Goal: Book appointment/travel/reservation: Book appointment/travel/reservation

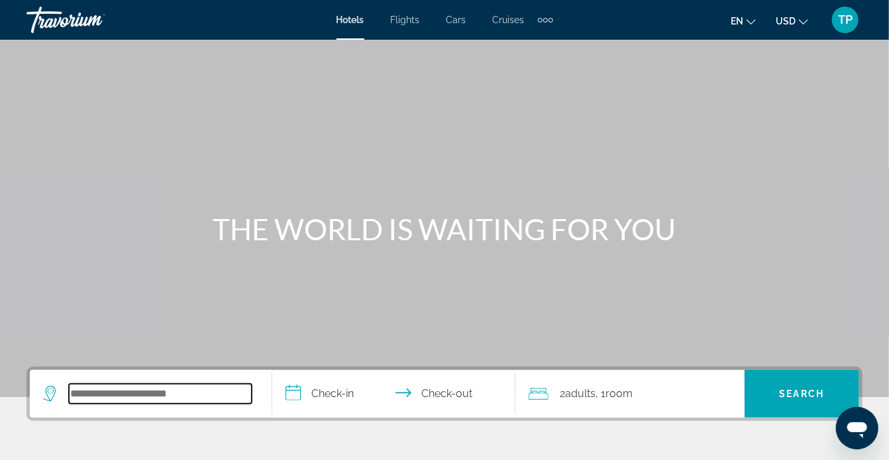
click at [175, 389] on input "Search widget" at bounding box center [160, 394] width 183 height 20
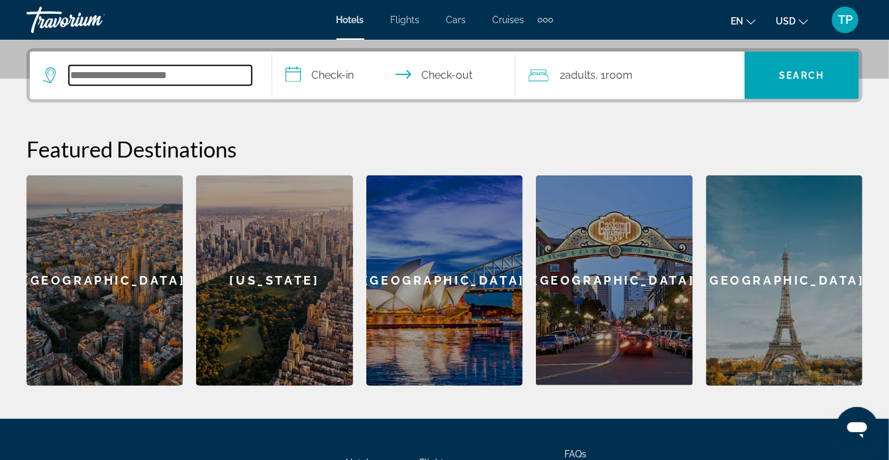
scroll to position [323, 0]
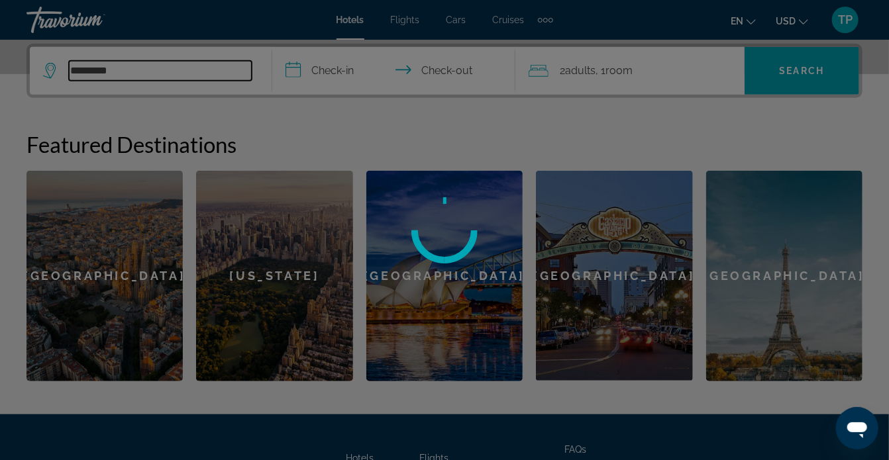
type input "*********"
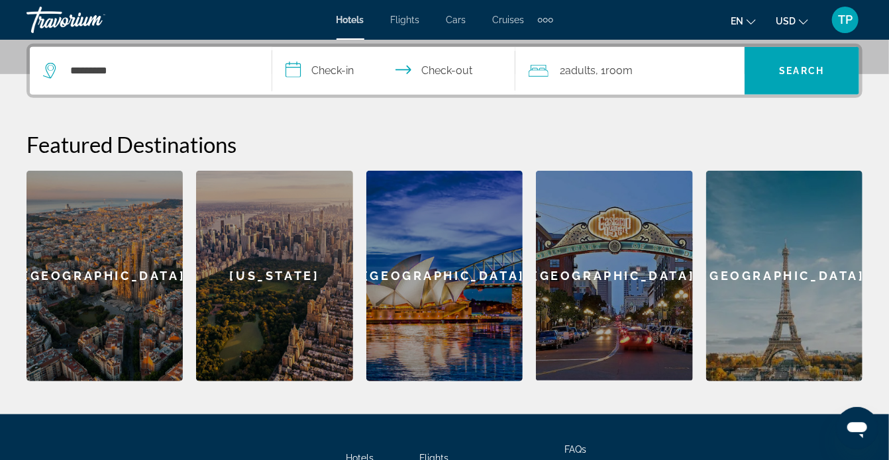
click at [343, 66] on input "**********" at bounding box center [396, 73] width 248 height 52
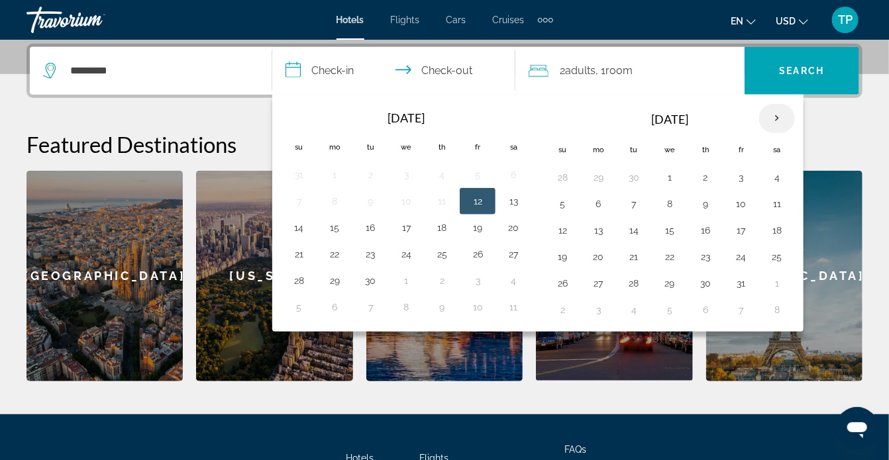
click at [773, 118] on th "Next month" at bounding box center [777, 118] width 36 height 29
click at [736, 280] on button "28" at bounding box center [740, 283] width 21 height 19
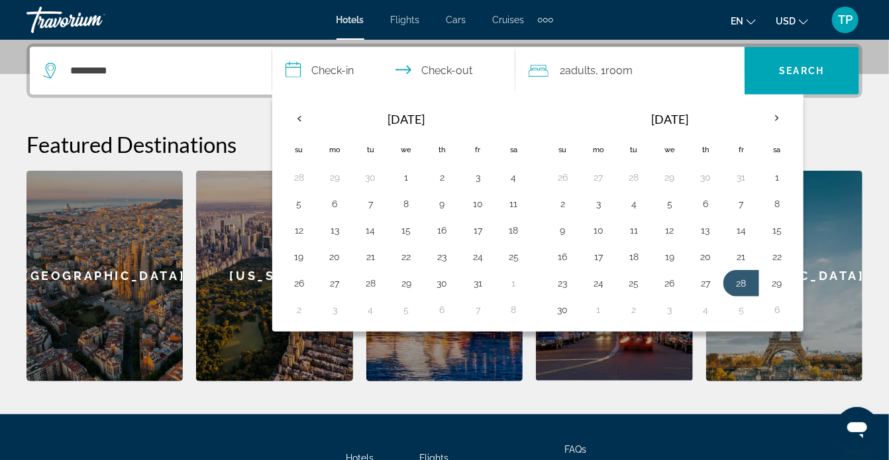
click at [458, 68] on input "**********" at bounding box center [396, 73] width 248 height 52
click at [445, 70] on input "**********" at bounding box center [396, 73] width 248 height 52
click at [772, 117] on th "Next month" at bounding box center [777, 118] width 36 height 29
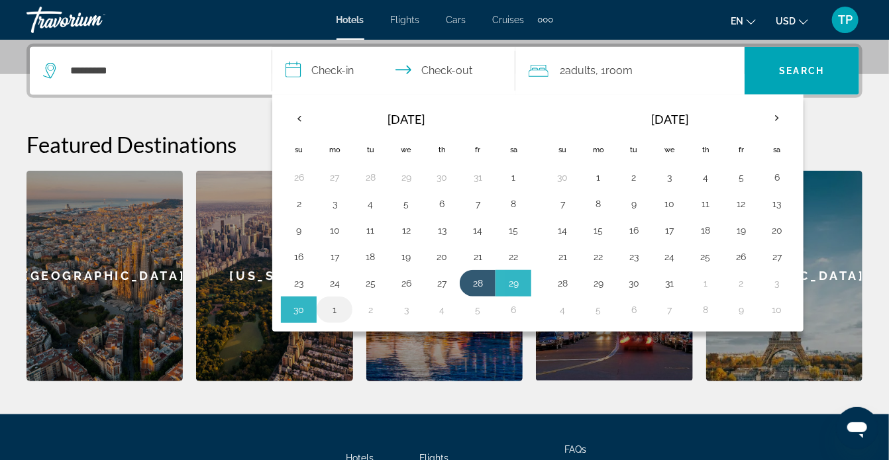
click at [336, 303] on button "1" at bounding box center [334, 310] width 21 height 19
type input "**********"
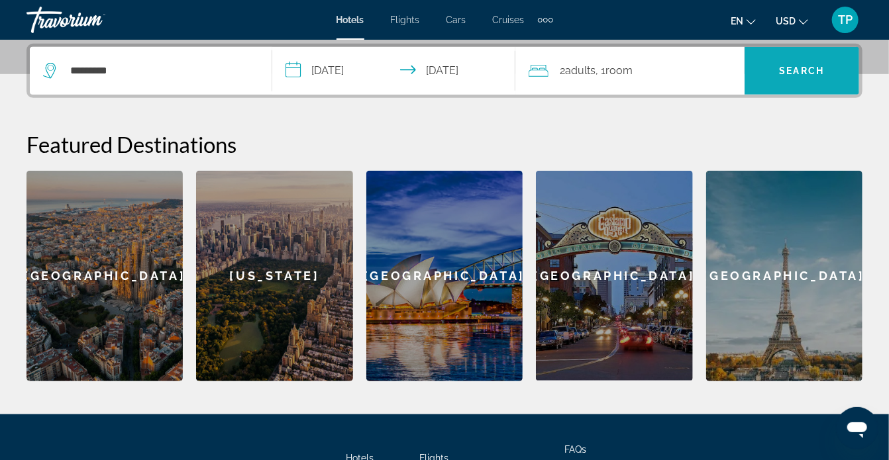
click at [778, 69] on span "Search widget" at bounding box center [801, 71] width 115 height 32
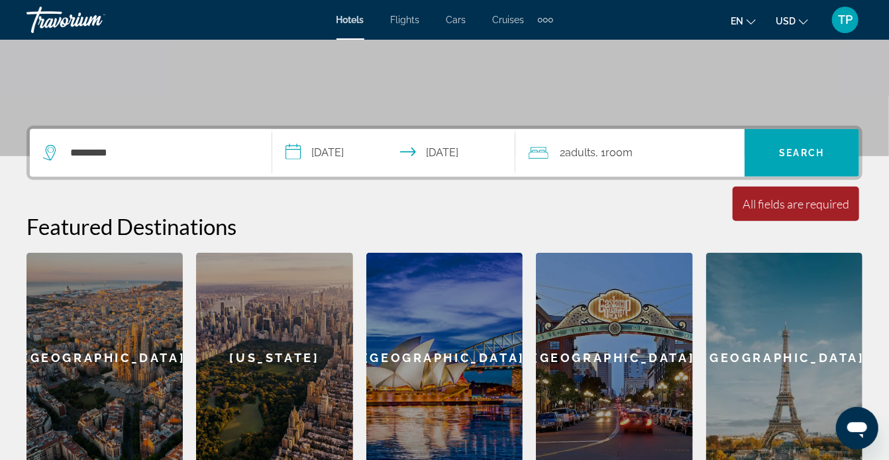
scroll to position [241, 0]
click at [194, 158] on input "*********" at bounding box center [160, 153] width 183 height 20
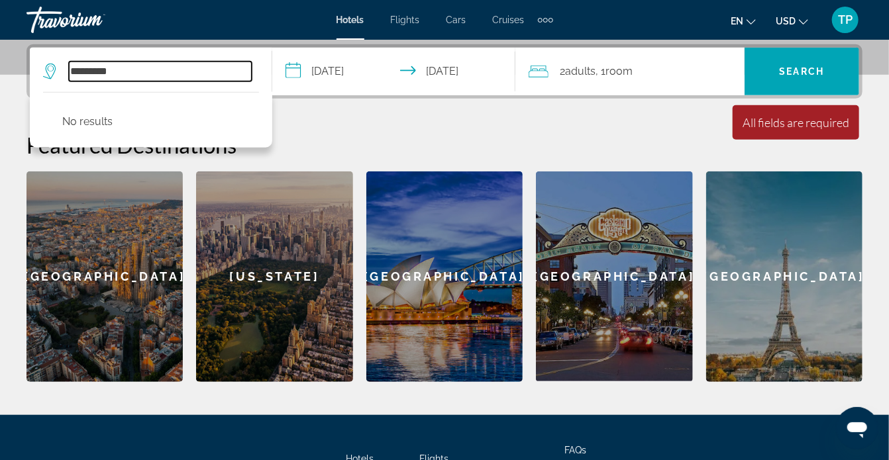
scroll to position [323, 0]
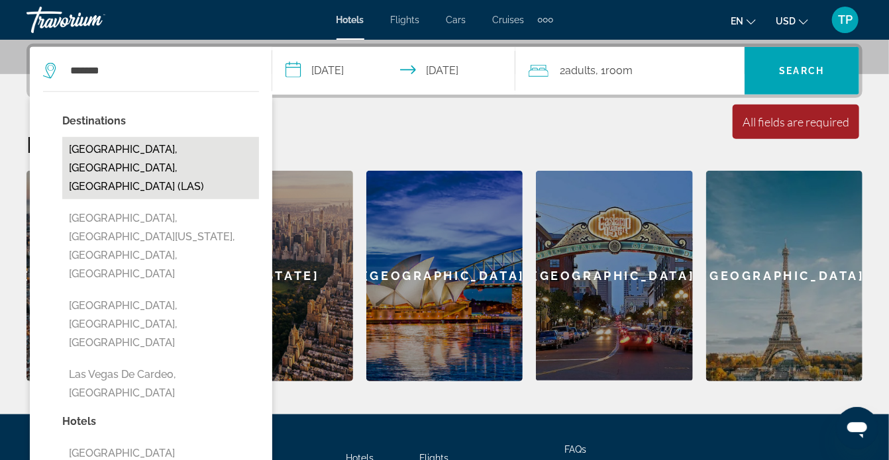
click at [138, 145] on button "[GEOGRAPHIC_DATA], [GEOGRAPHIC_DATA], [GEOGRAPHIC_DATA] (LAS)" at bounding box center [160, 168] width 197 height 62
type input "**********"
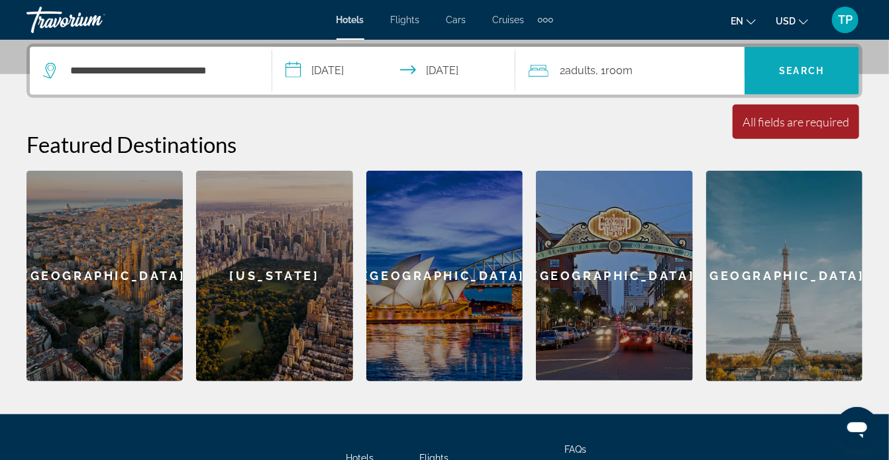
click at [825, 81] on span "Search widget" at bounding box center [801, 71] width 115 height 32
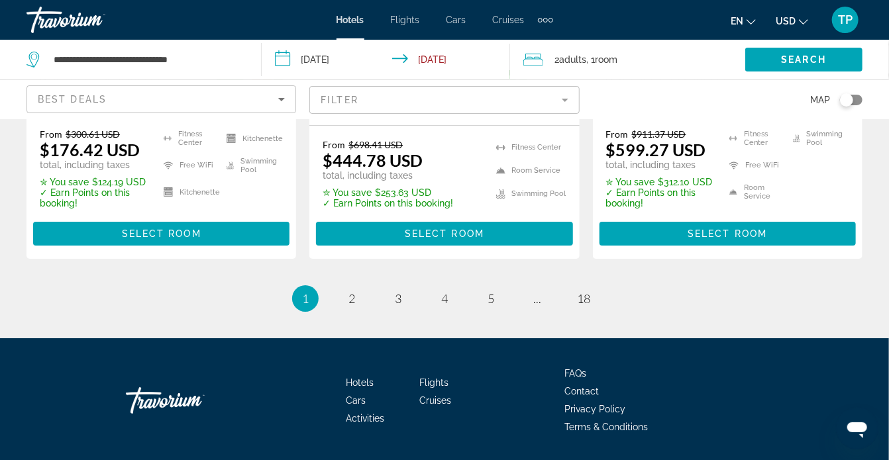
scroll to position [1996, 0]
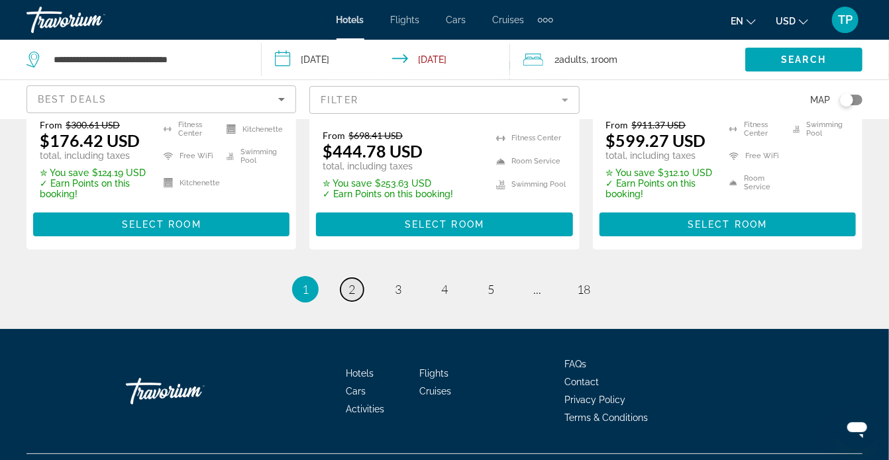
click at [354, 282] on span "2" at bounding box center [351, 289] width 7 height 15
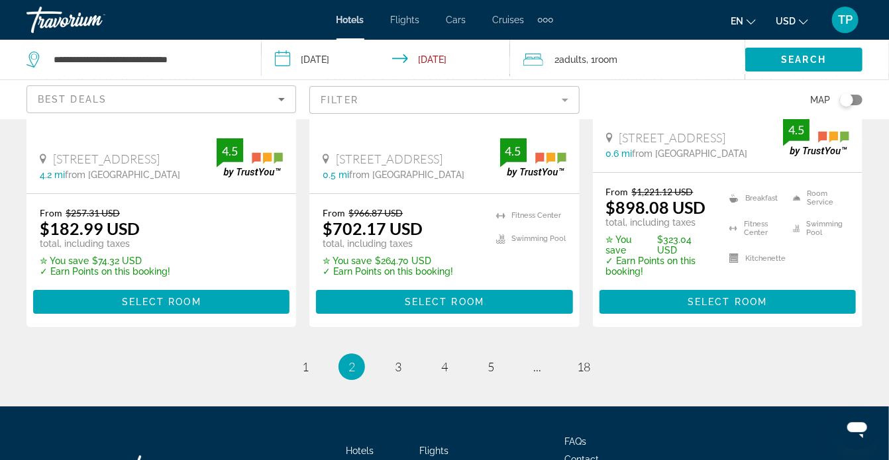
scroll to position [1920, 0]
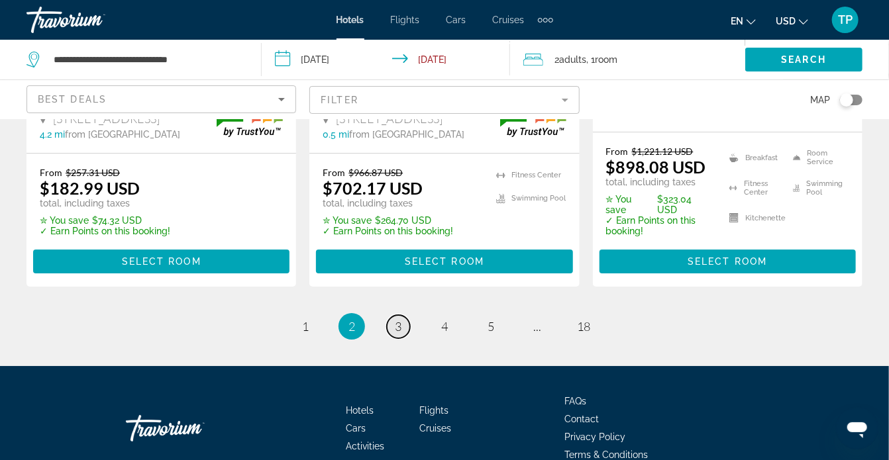
click at [395, 319] on span "3" at bounding box center [398, 326] width 7 height 15
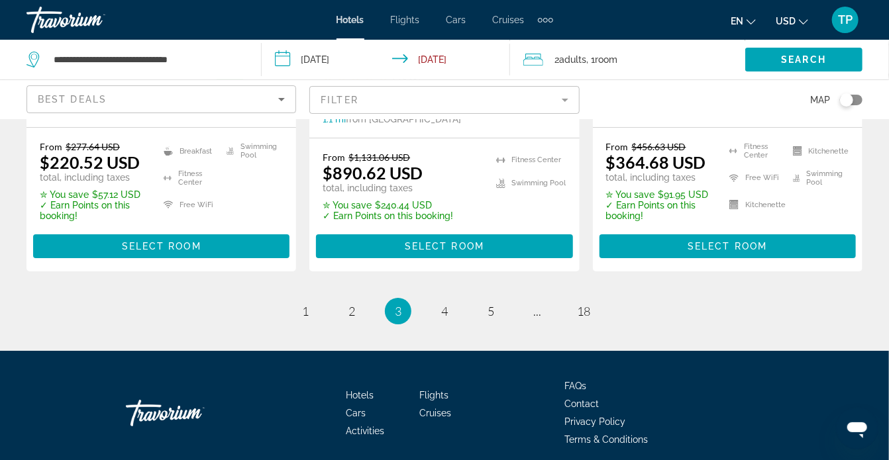
scroll to position [1956, 0]
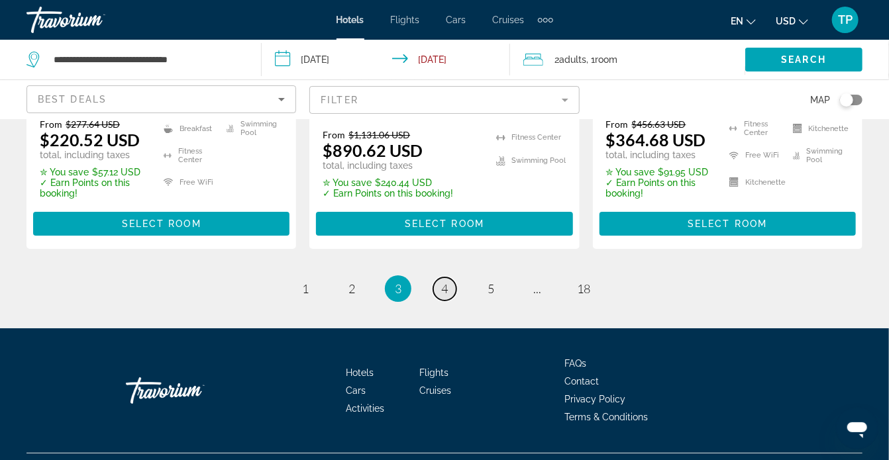
click at [445, 281] on span "4" at bounding box center [444, 288] width 7 height 15
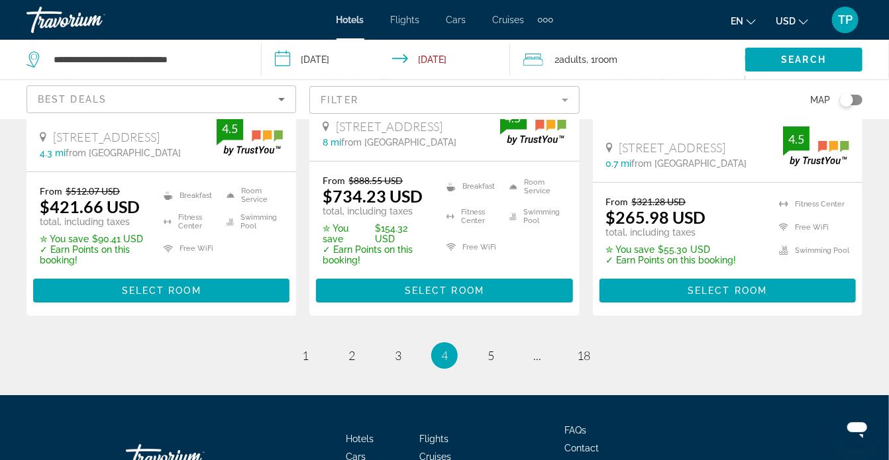
scroll to position [1958, 0]
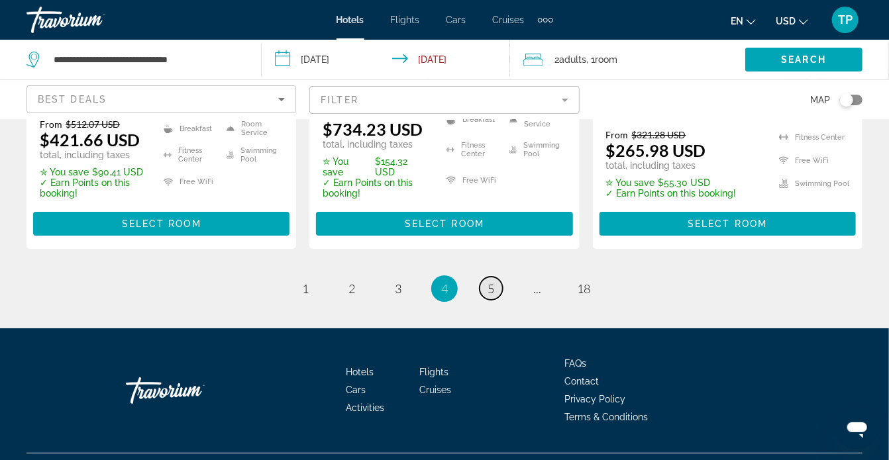
click at [485, 277] on link "page 5" at bounding box center [490, 288] width 23 height 23
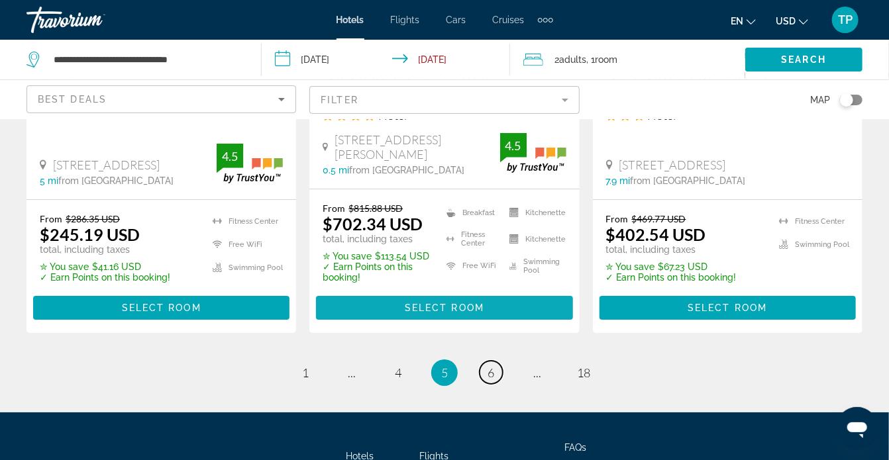
scroll to position [2017, 0]
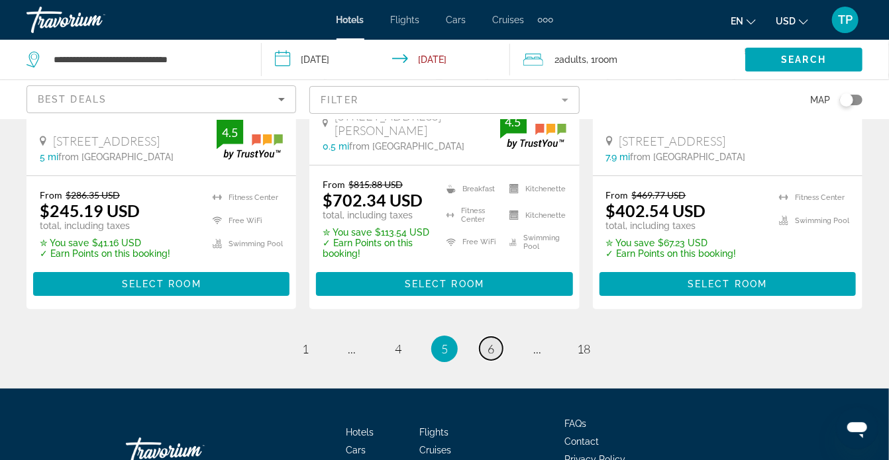
click at [485, 337] on link "page 6" at bounding box center [490, 348] width 23 height 23
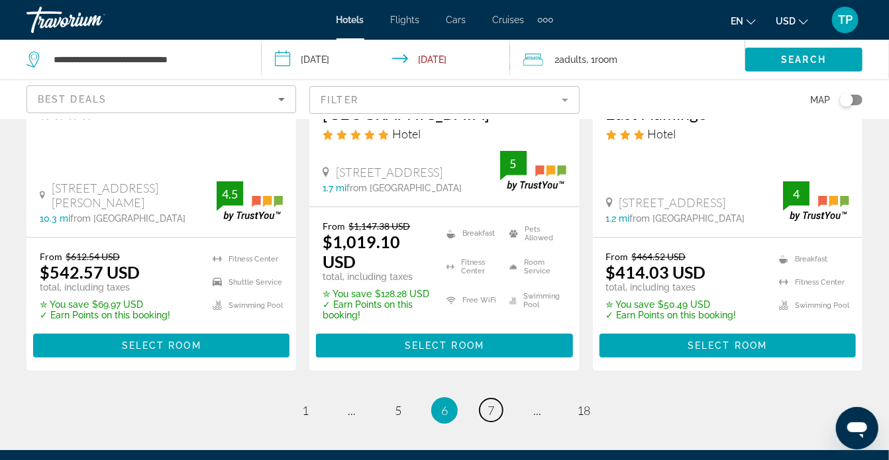
scroll to position [1978, 0]
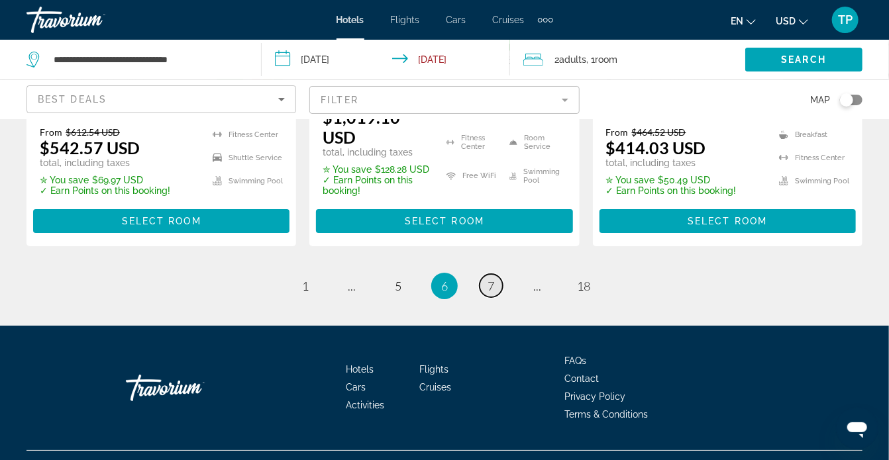
click at [484, 274] on link "page 7" at bounding box center [490, 285] width 23 height 23
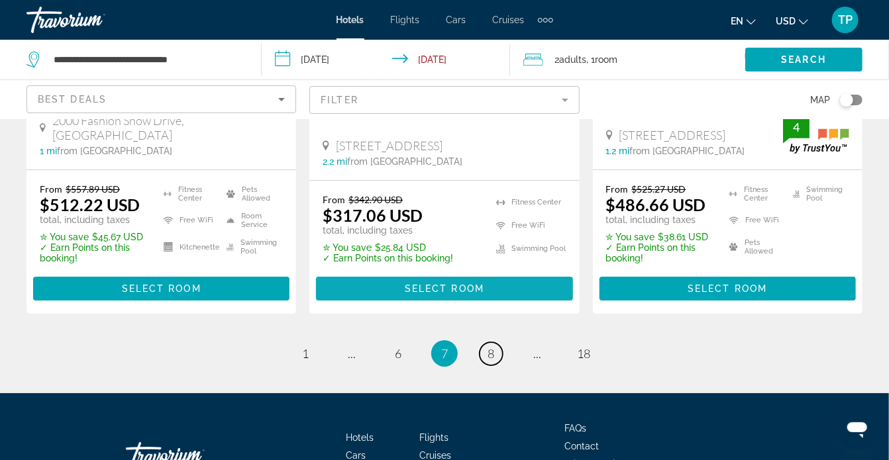
scroll to position [1997, 0]
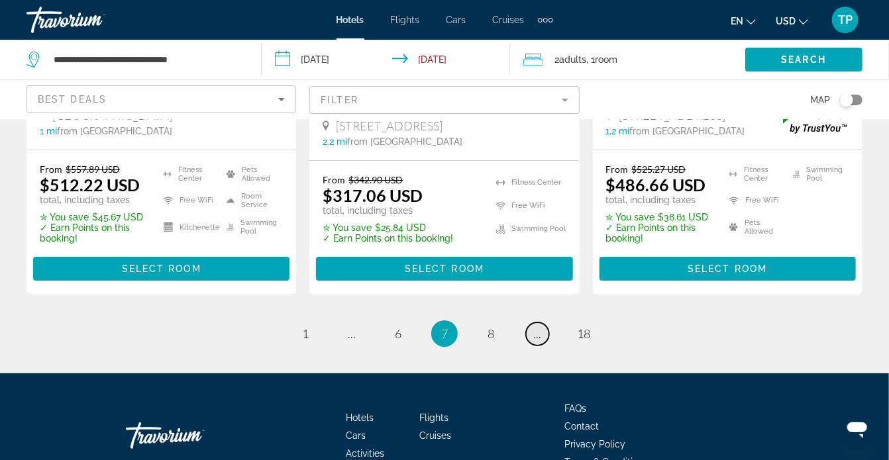
click at [533, 326] on span "..." at bounding box center [537, 333] width 8 height 15
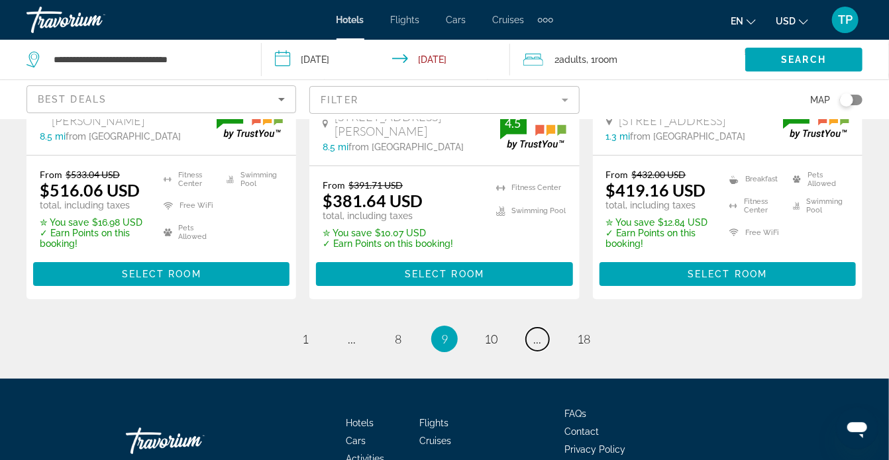
scroll to position [1986, 0]
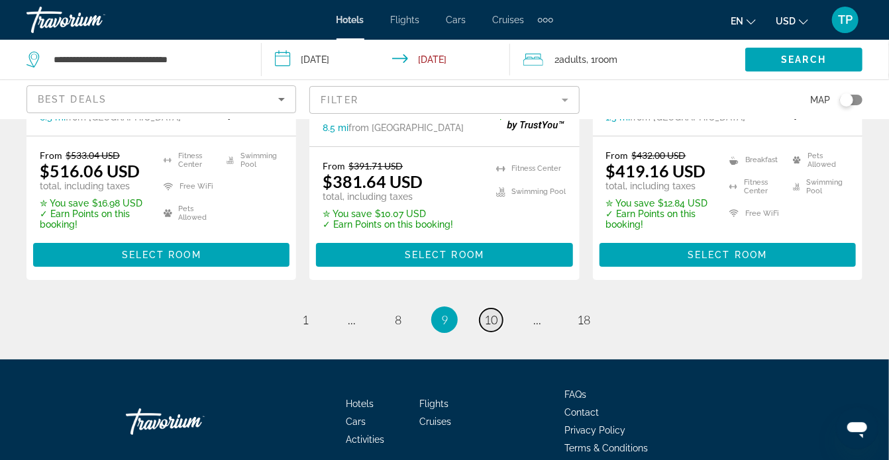
click at [495, 313] on span "10" at bounding box center [490, 320] width 13 height 15
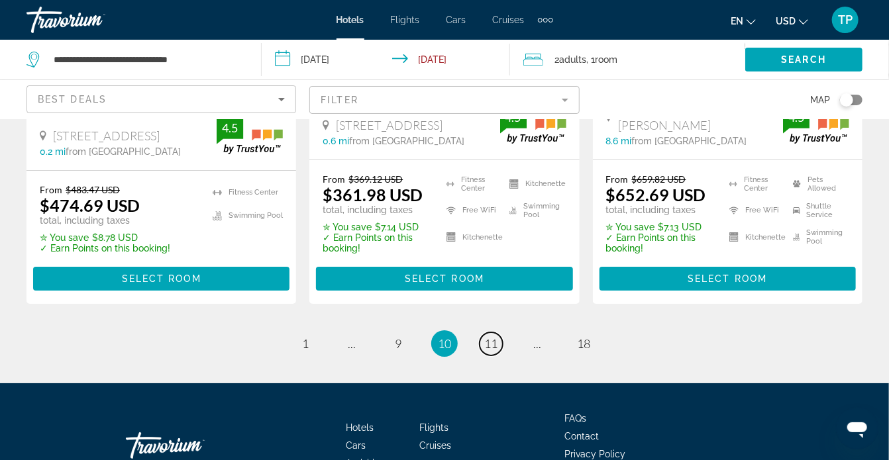
scroll to position [2018, 0]
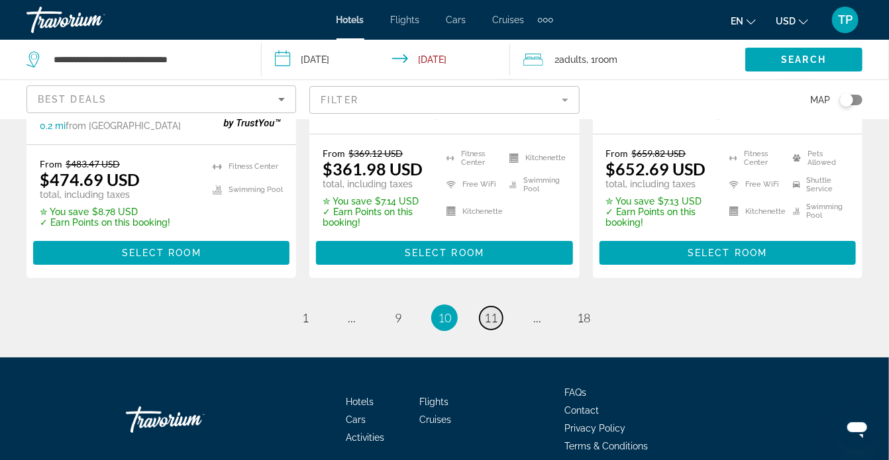
click at [491, 311] on span "11" at bounding box center [490, 318] width 13 height 15
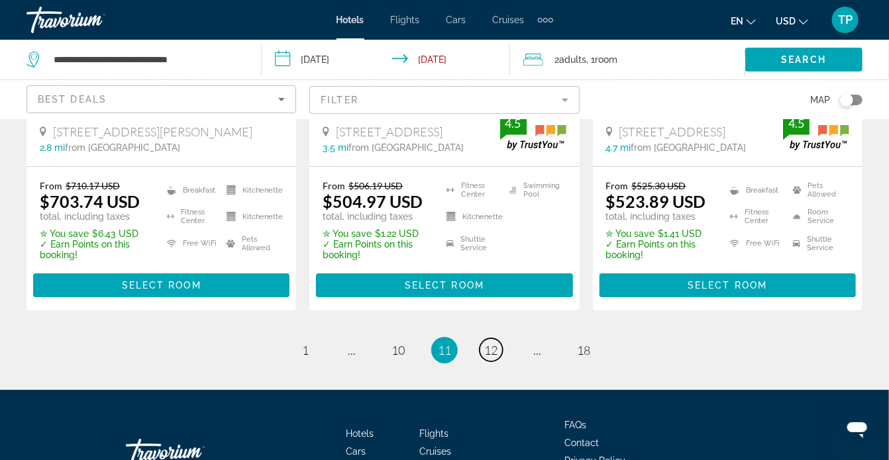
scroll to position [1973, 0]
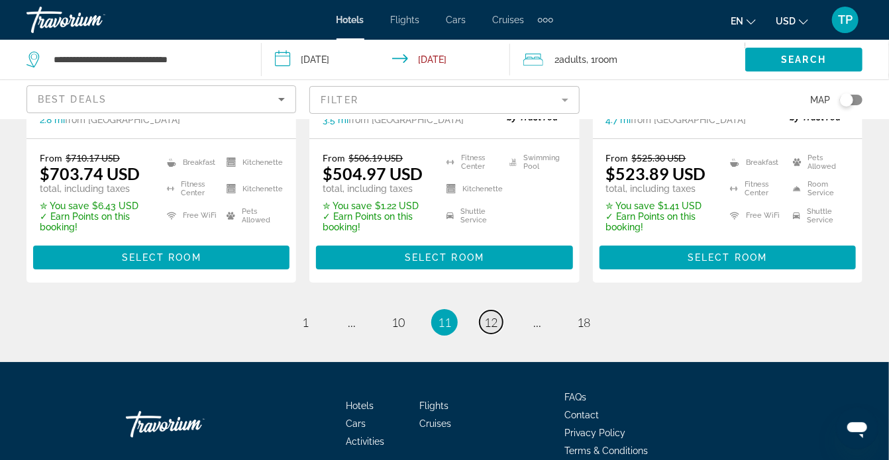
click at [485, 315] on span "12" at bounding box center [490, 322] width 13 height 15
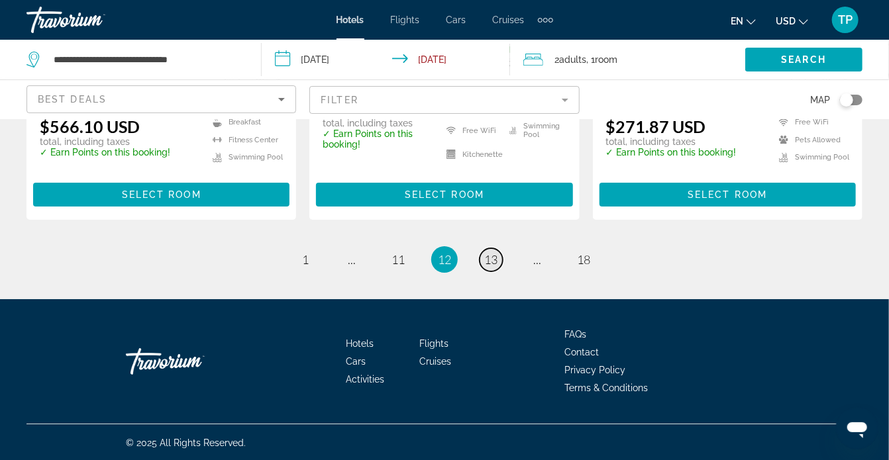
scroll to position [1986, 0]
click at [495, 258] on span "13" at bounding box center [490, 259] width 13 height 15
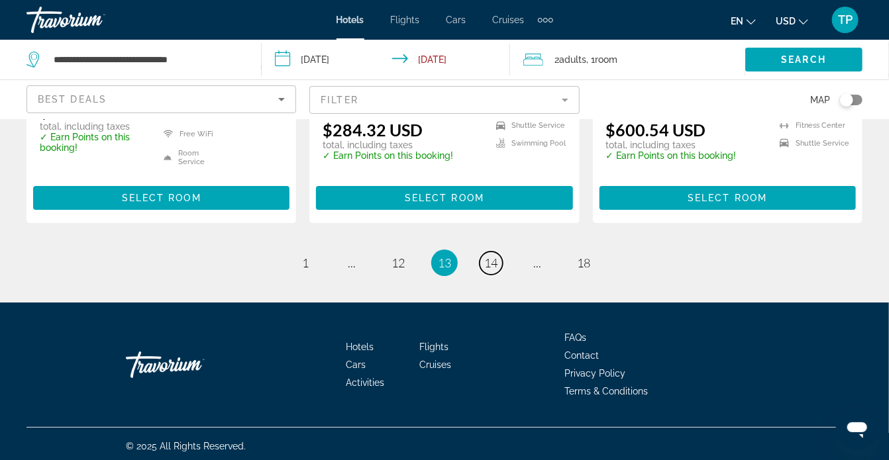
scroll to position [1929, 0]
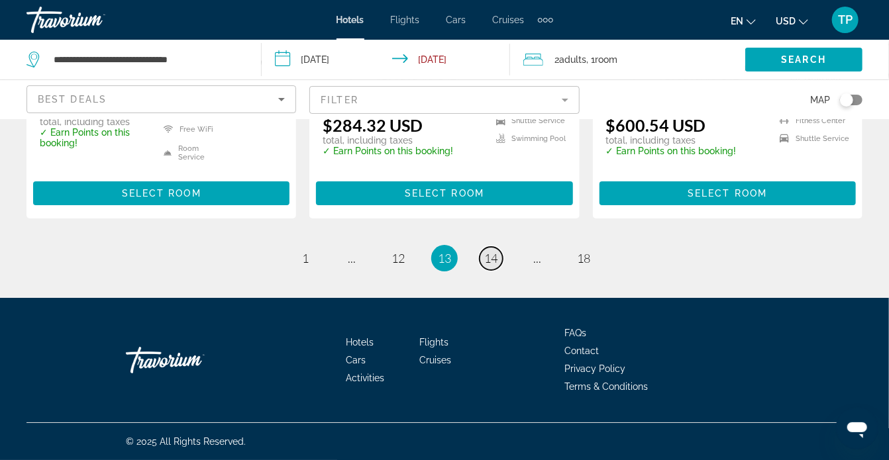
click at [495, 256] on span "14" at bounding box center [490, 258] width 13 height 15
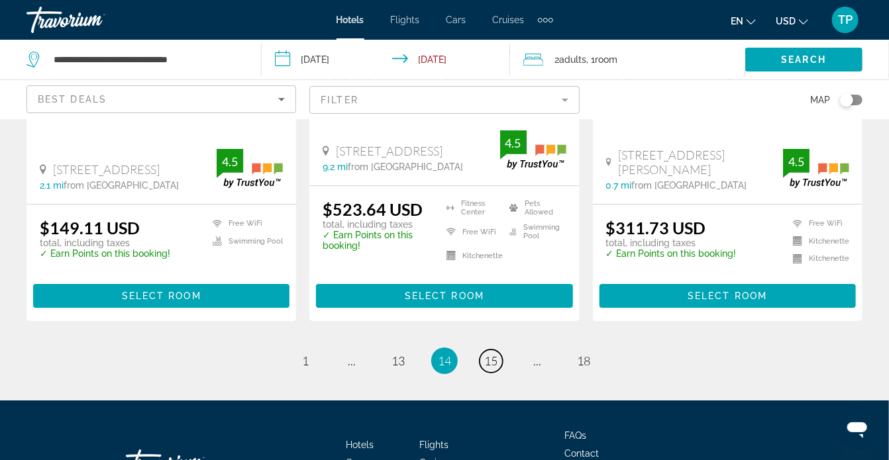
scroll to position [1929, 0]
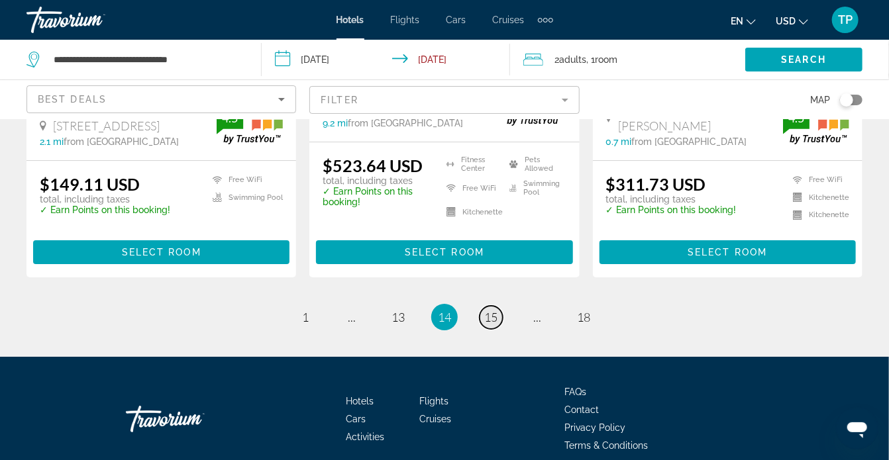
click at [487, 310] on span "15" at bounding box center [490, 317] width 13 height 15
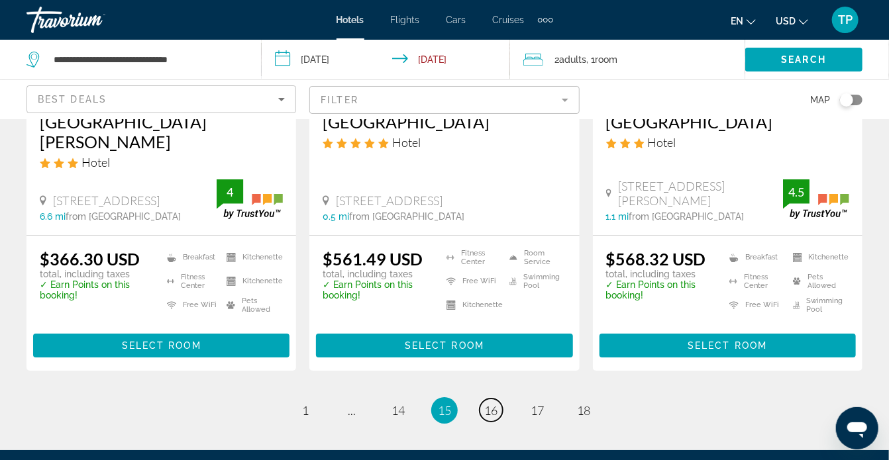
scroll to position [1920, 0]
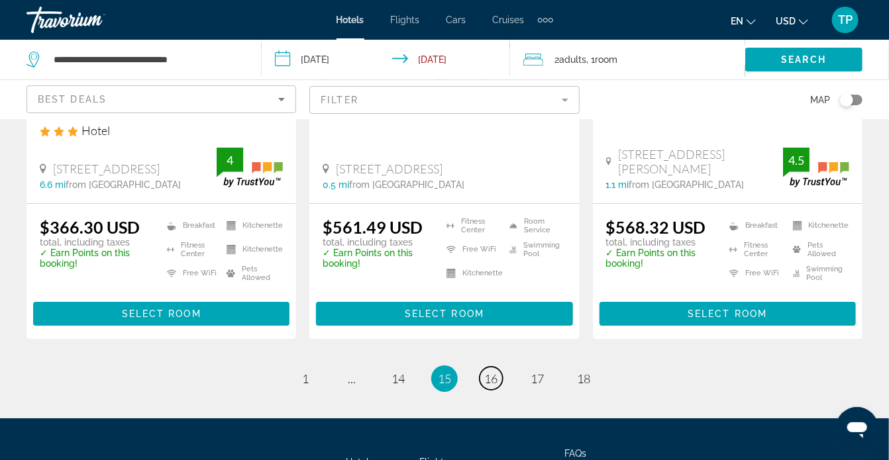
click at [497, 371] on span "16" at bounding box center [490, 378] width 13 height 15
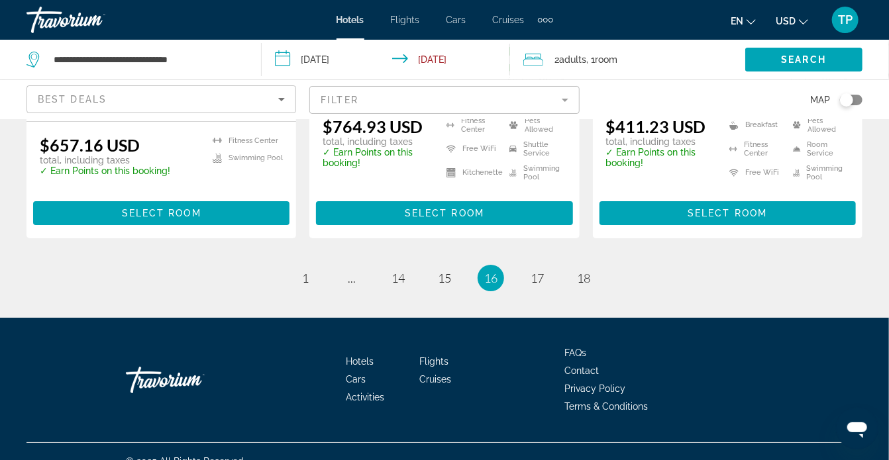
scroll to position [1949, 0]
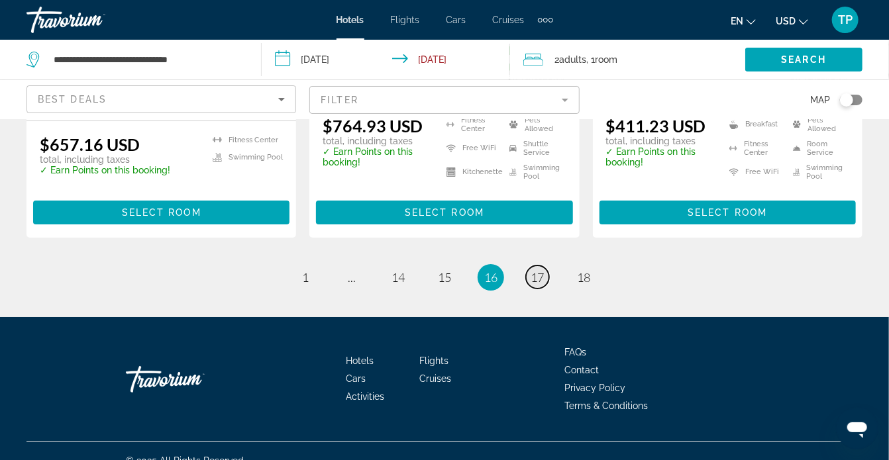
click at [538, 270] on span "17" at bounding box center [536, 277] width 13 height 15
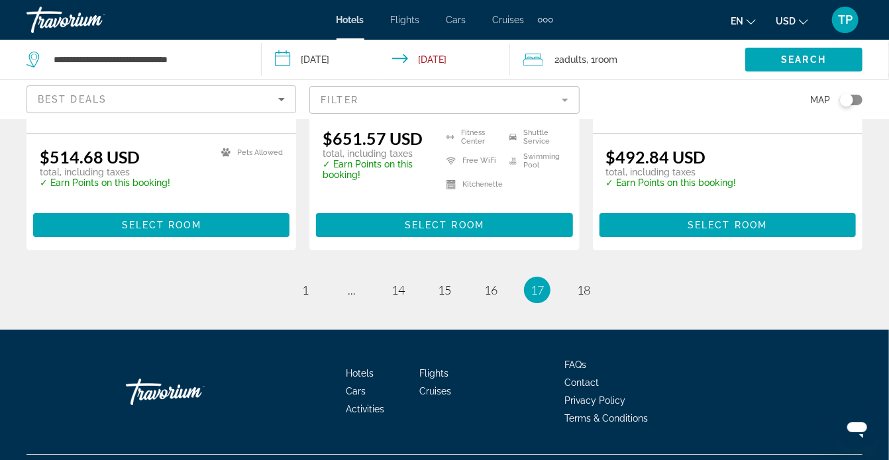
scroll to position [1878, 0]
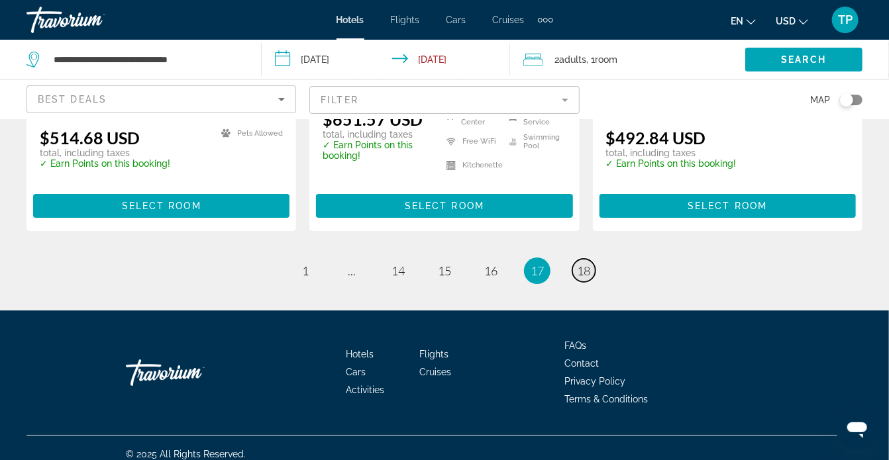
drag, startPoint x: 580, startPoint y: 263, endPoint x: 585, endPoint y: 254, distance: 10.7
click at [581, 264] on span "18" at bounding box center [583, 271] width 13 height 15
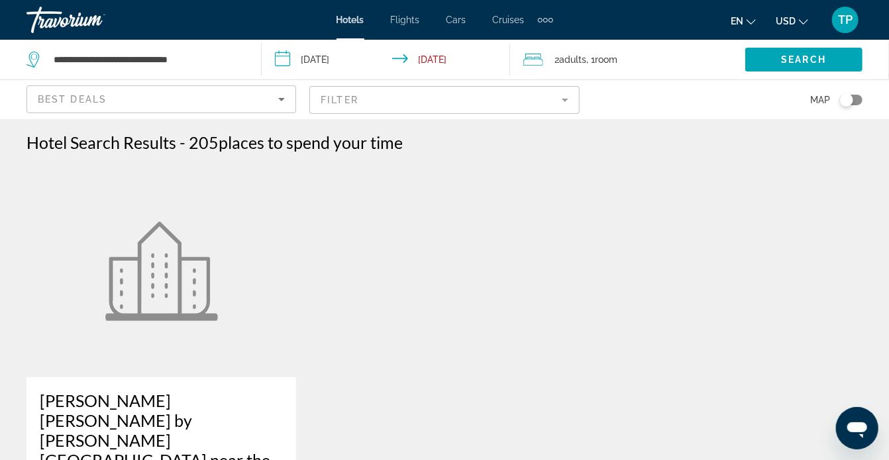
drag, startPoint x: 275, startPoint y: 2, endPoint x: 413, endPoint y: 21, distance: 139.0
click at [413, 21] on span "Flights" at bounding box center [405, 20] width 29 height 11
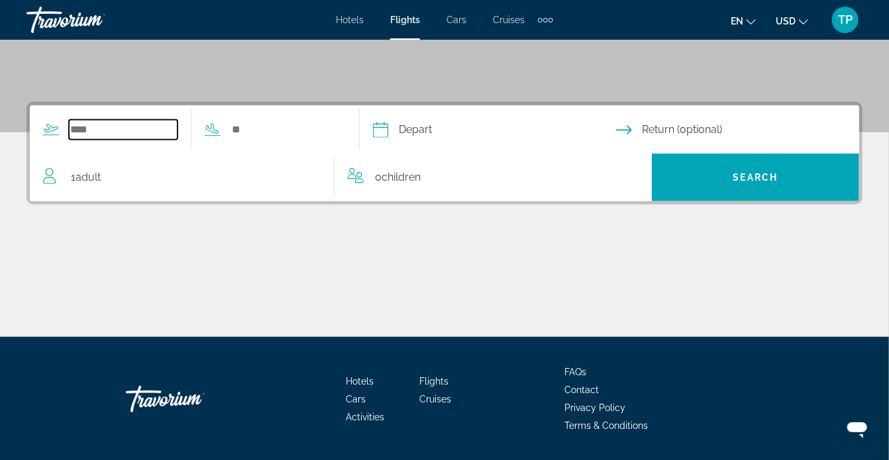
click at [167, 134] on input "Search widget" at bounding box center [123, 130] width 109 height 20
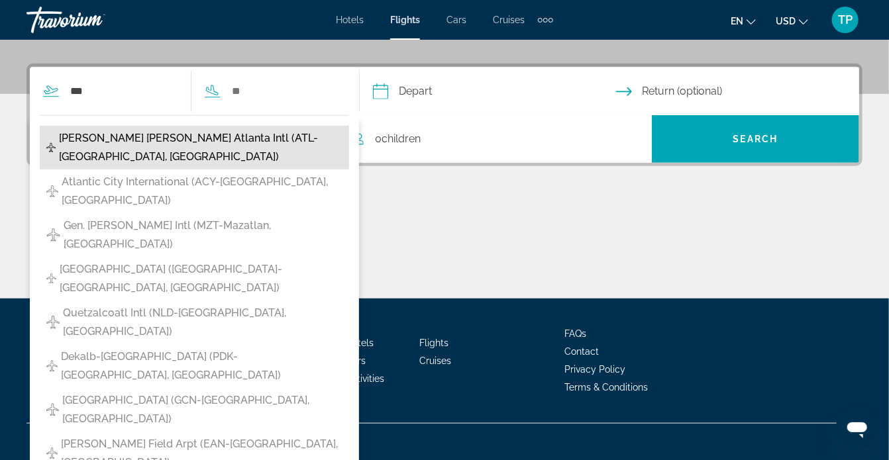
click at [115, 134] on span "[PERSON_NAME] [PERSON_NAME] Atlanta Intl (ATL-[GEOGRAPHIC_DATA], [GEOGRAPHIC_DA…" at bounding box center [200, 147] width 283 height 37
type input "**********"
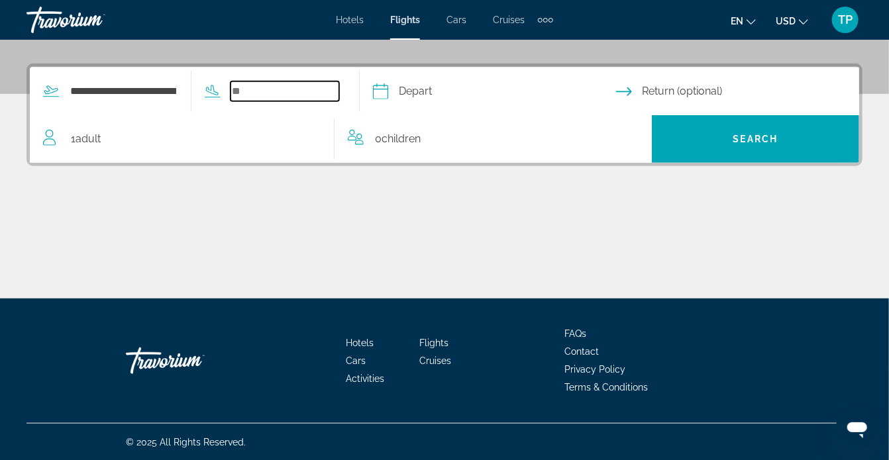
click at [260, 90] on input "Search widget" at bounding box center [284, 91] width 109 height 20
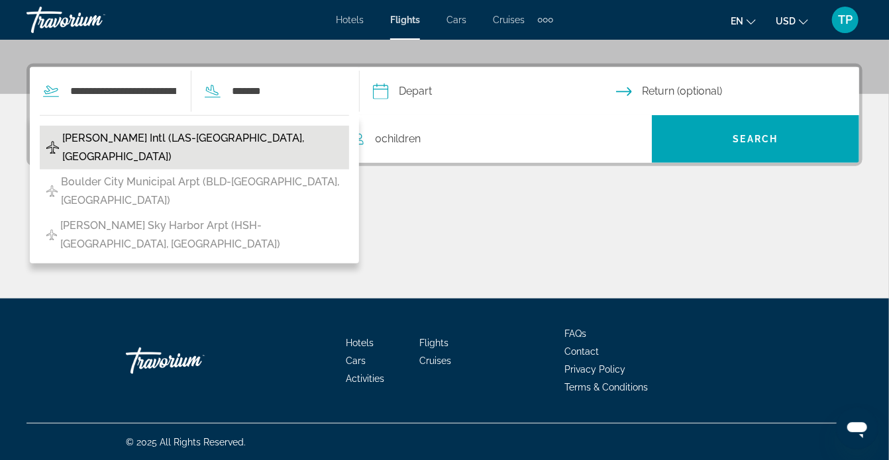
click at [250, 145] on span "[PERSON_NAME] Intl (LAS-[GEOGRAPHIC_DATA], [GEOGRAPHIC_DATA])" at bounding box center [202, 147] width 280 height 37
type input "**********"
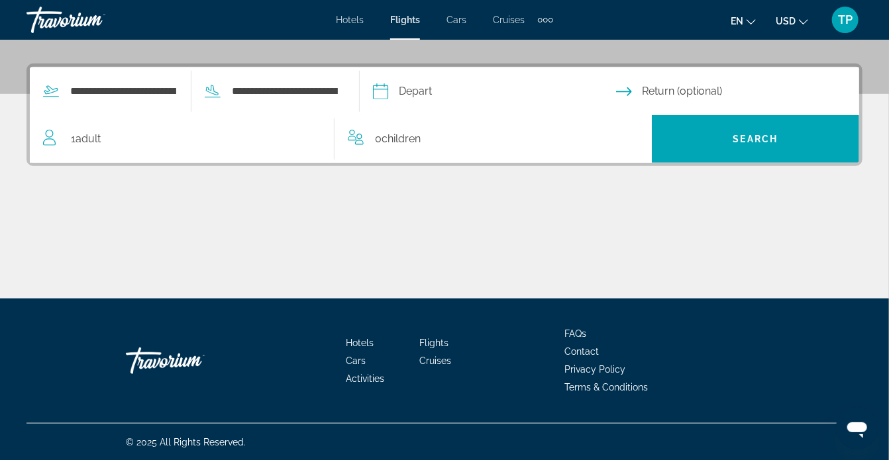
click at [469, 97] on input "Depart date" at bounding box center [493, 94] width 248 height 52
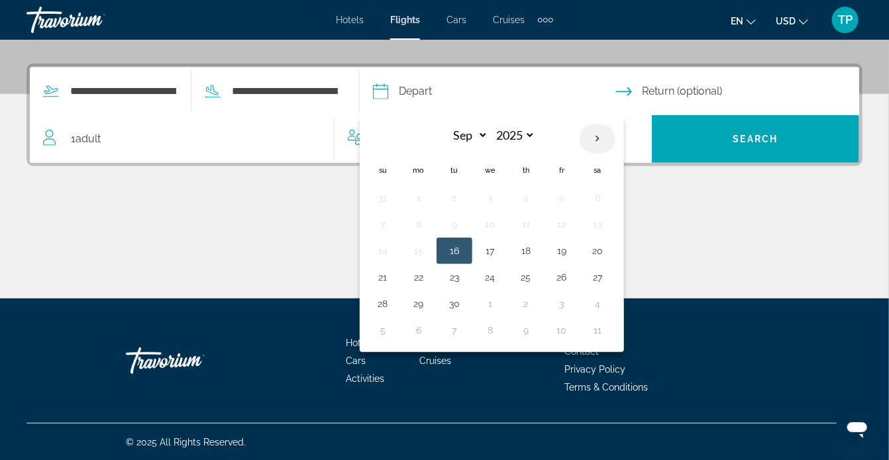
click at [615, 134] on th "Next month" at bounding box center [597, 138] width 36 height 29
select select "**"
click at [572, 299] on button "28" at bounding box center [561, 304] width 21 height 19
type input "**********"
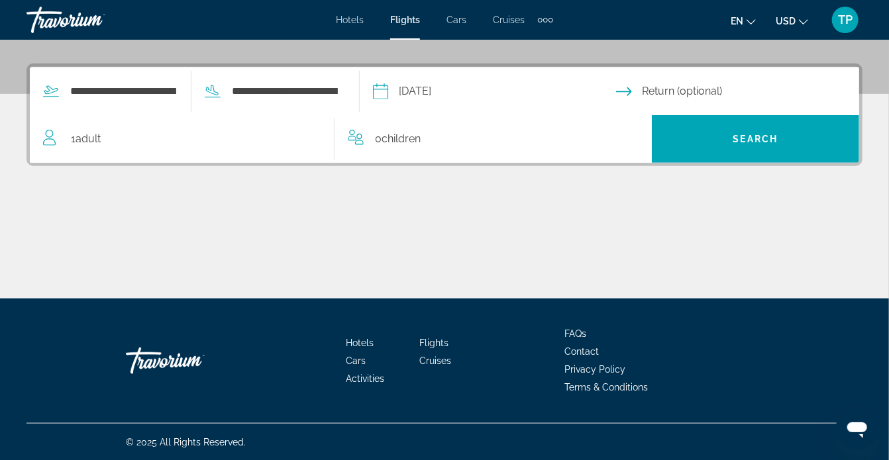
click at [695, 92] on input "Return date" at bounding box center [740, 94] width 248 height 52
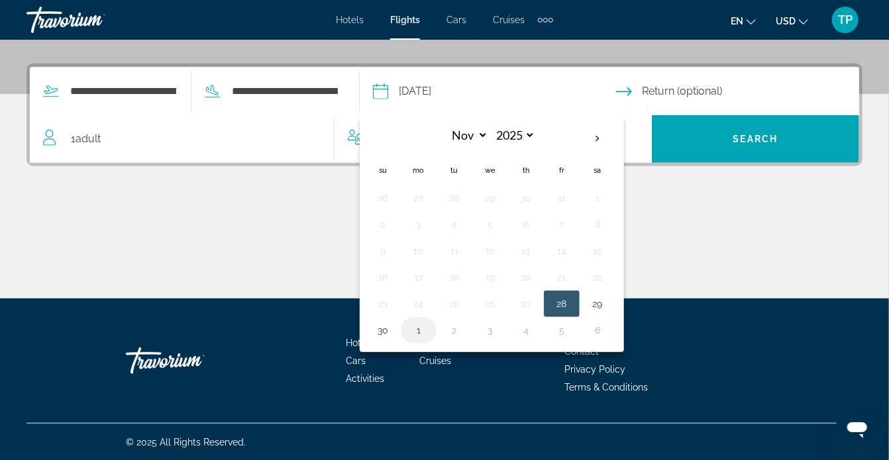
click at [429, 326] on button "1" at bounding box center [418, 330] width 21 height 19
type input "**********"
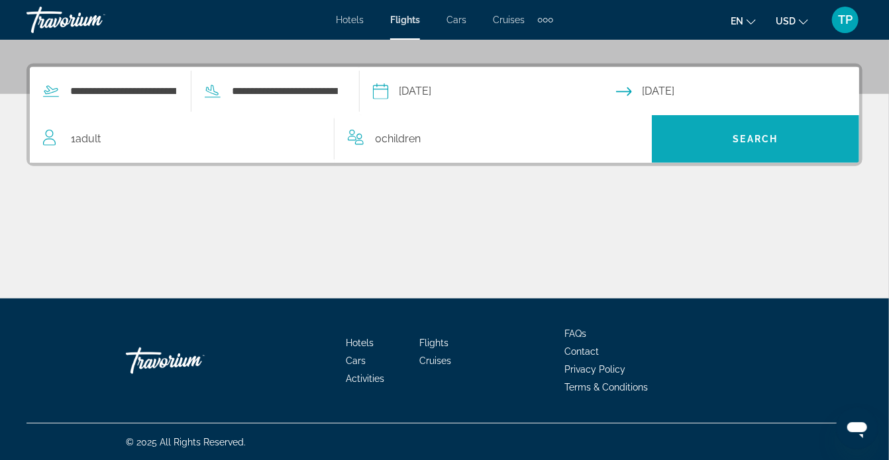
click at [726, 130] on span "Search widget" at bounding box center [754, 139] width 207 height 32
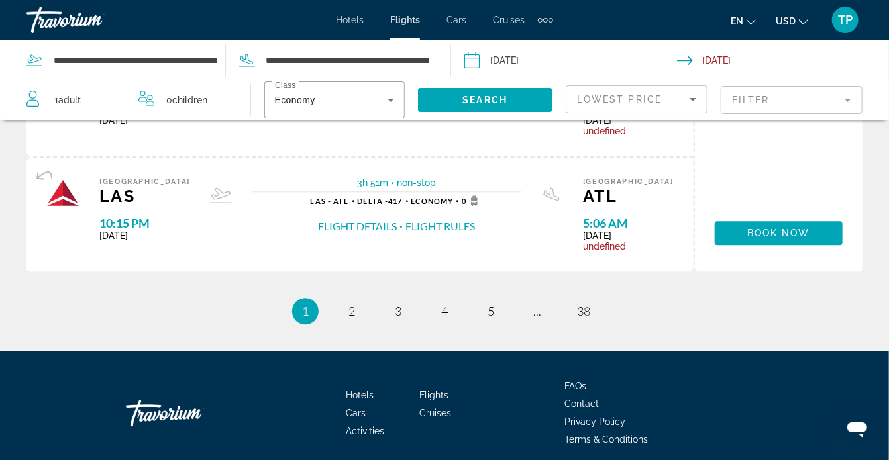
scroll to position [1390, 0]
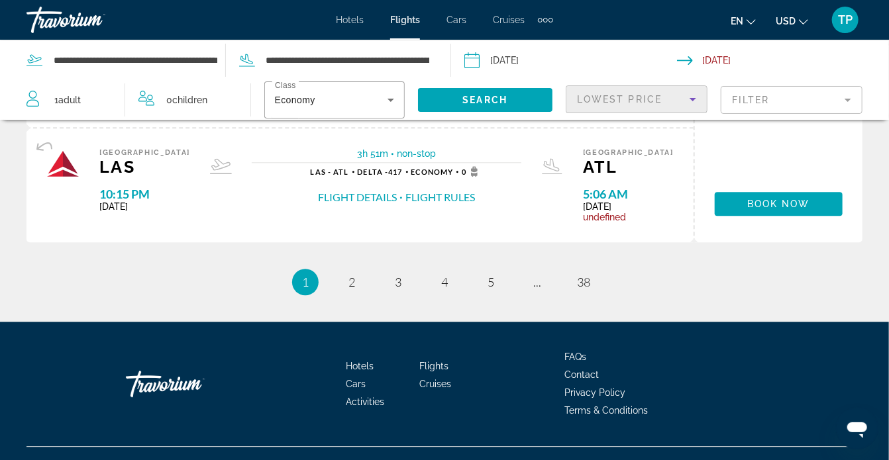
click at [696, 101] on icon "Sort by" at bounding box center [693, 99] width 16 height 16
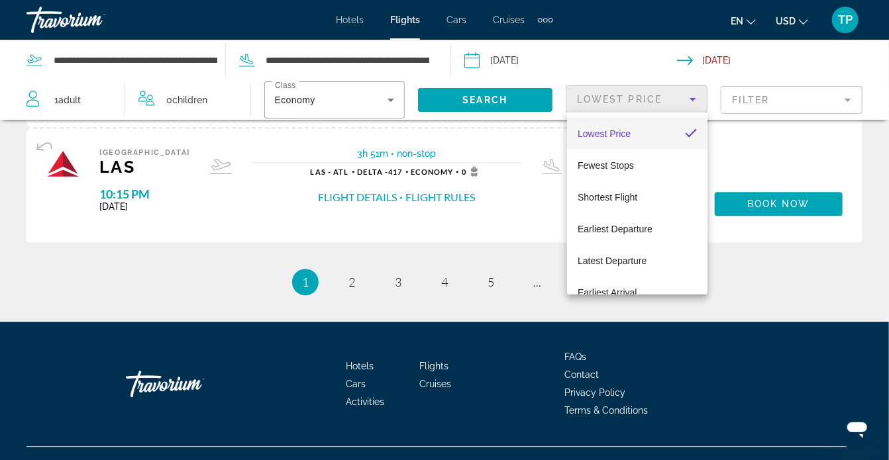
click at [816, 101] on div at bounding box center [444, 230] width 889 height 460
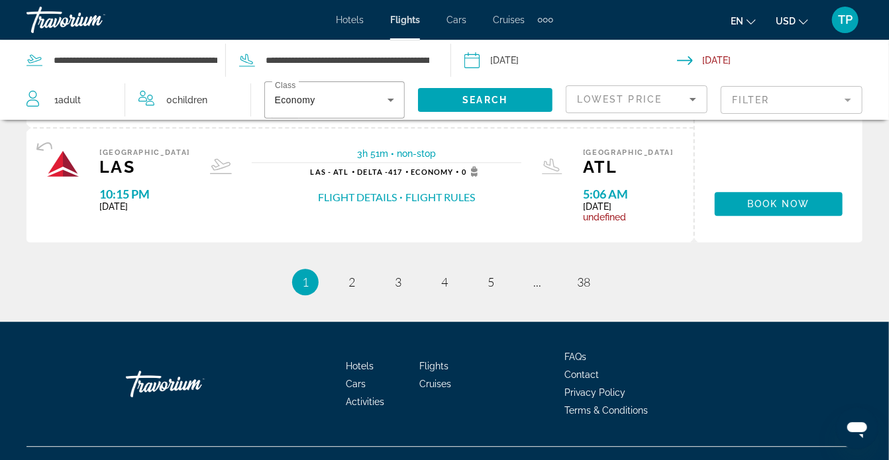
click at [815, 101] on mat-form-field "Filter" at bounding box center [791, 100] width 142 height 28
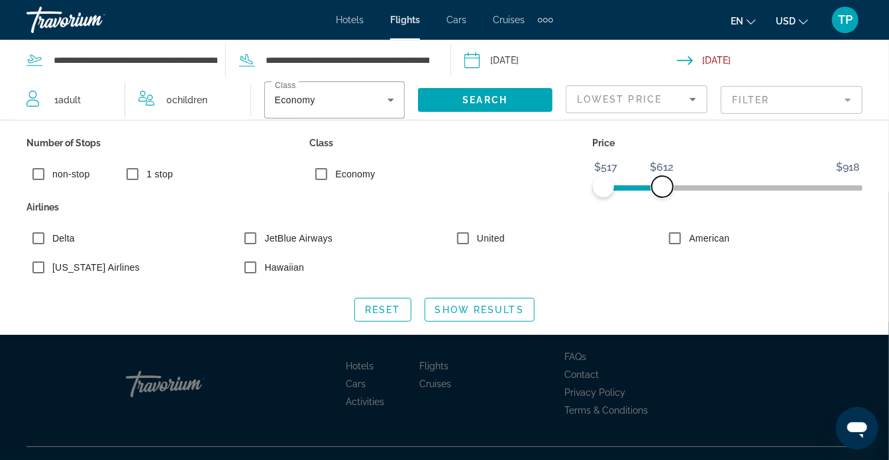
drag, startPoint x: 845, startPoint y: 187, endPoint x: 662, endPoint y: 209, distance: 184.0
click at [662, 209] on div "Number of Stops non-stop 1 stop Class Economy Price $517 $918 $517 $612 $517 - …" at bounding box center [444, 209] width 849 height 151
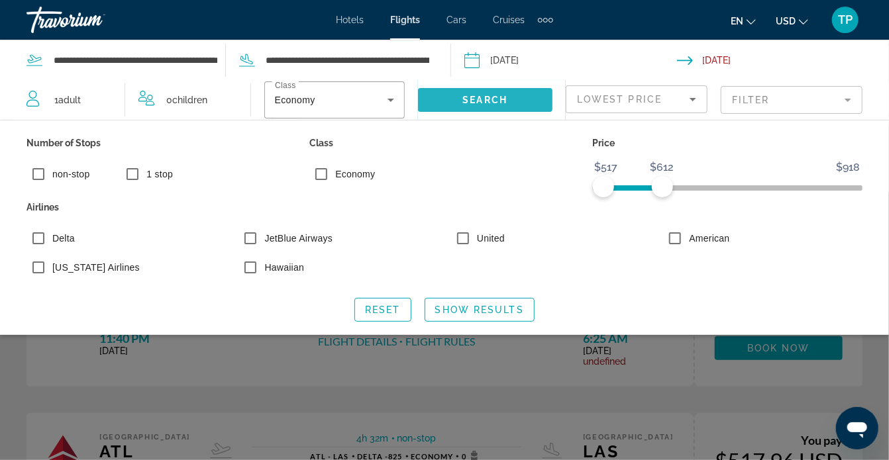
click at [518, 95] on span "Search widget" at bounding box center [485, 100] width 135 height 32
click at [487, 105] on span "Search widget" at bounding box center [485, 100] width 135 height 32
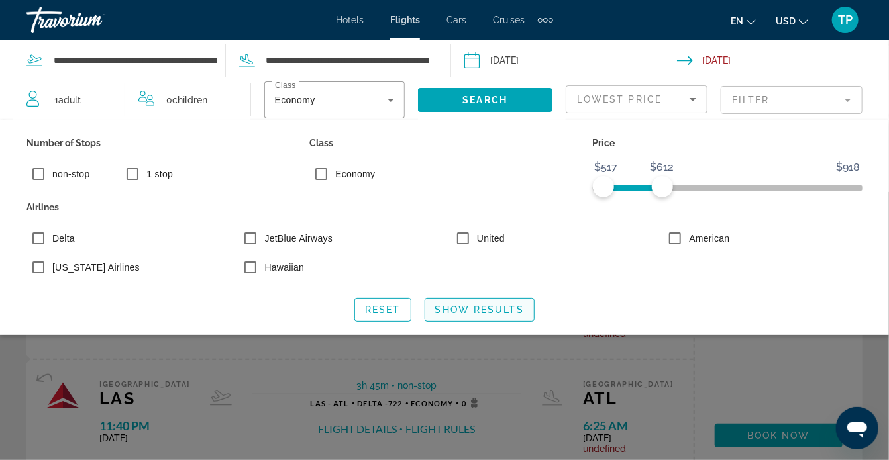
scroll to position [199, 0]
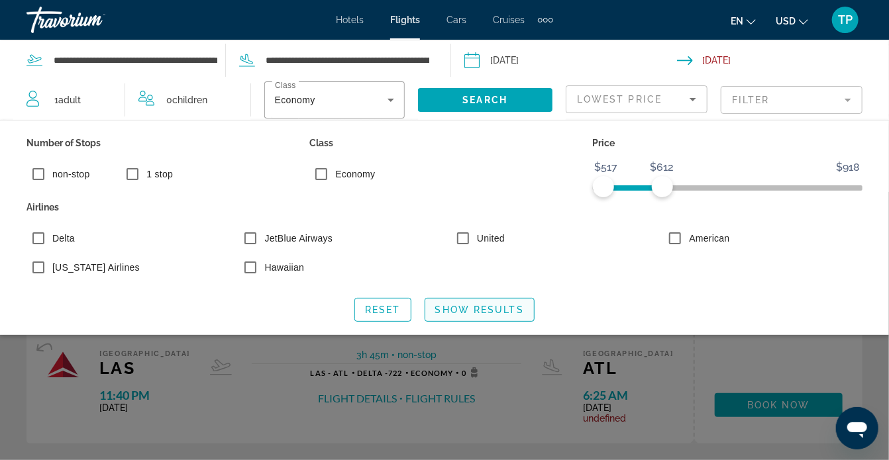
click at [496, 313] on span "Show Results" at bounding box center [479, 310] width 89 height 11
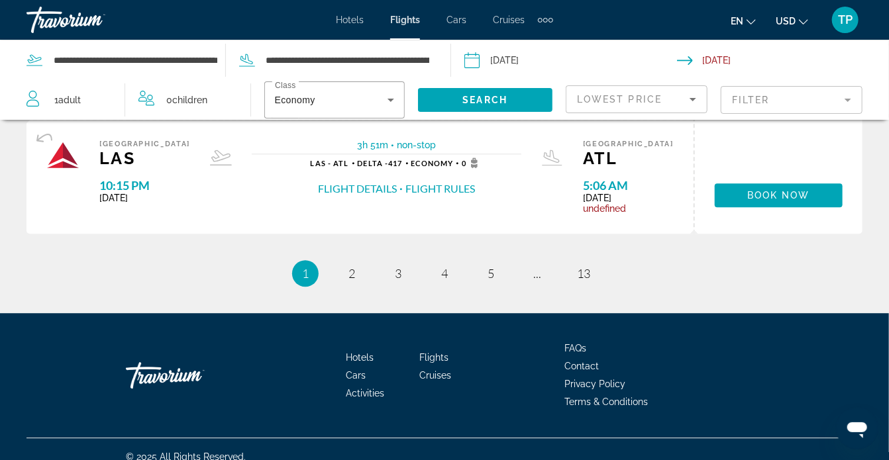
scroll to position [1412, 0]
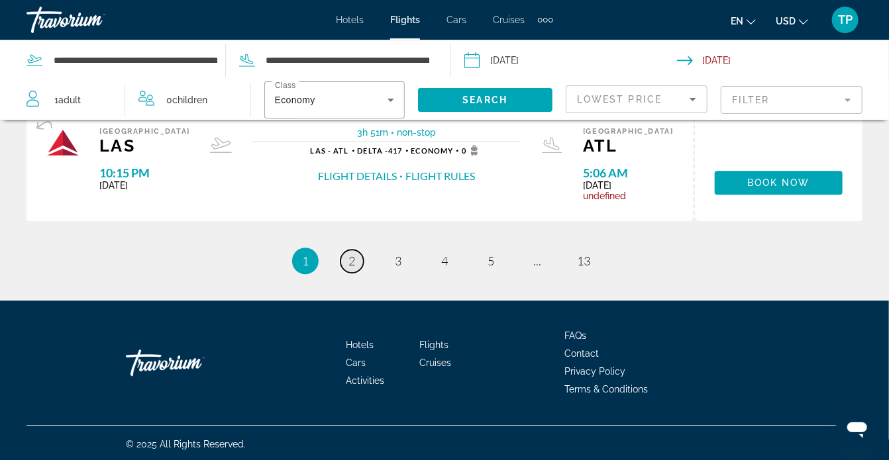
click at [351, 258] on span "2" at bounding box center [351, 261] width 7 height 15
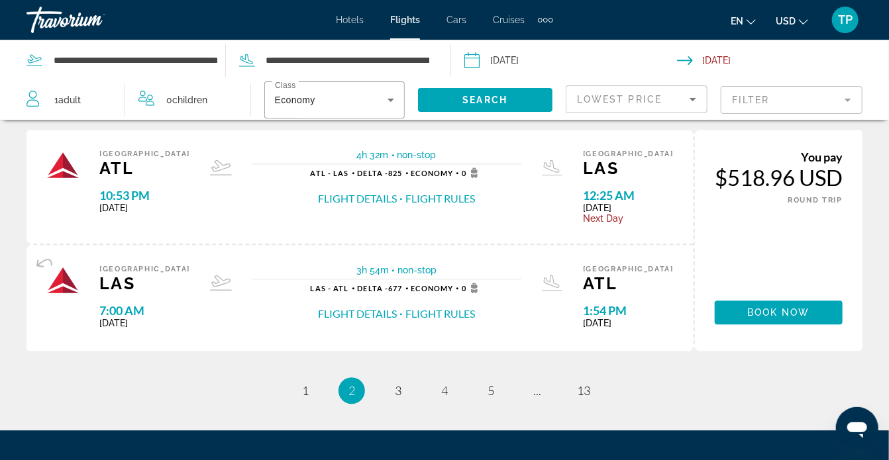
scroll to position [1379, 0]
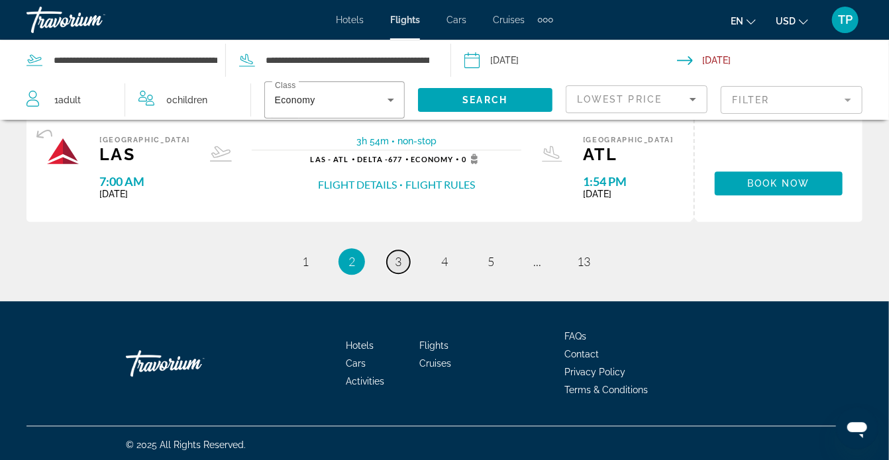
click at [400, 259] on span "3" at bounding box center [398, 261] width 7 height 15
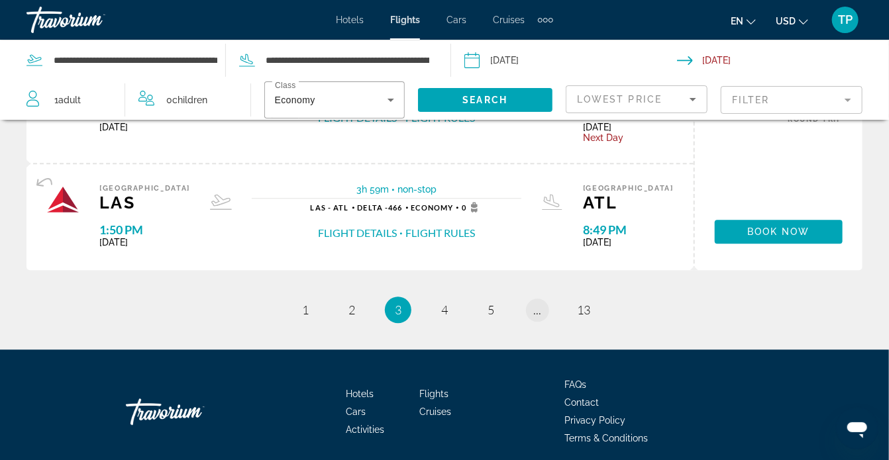
scroll to position [1379, 0]
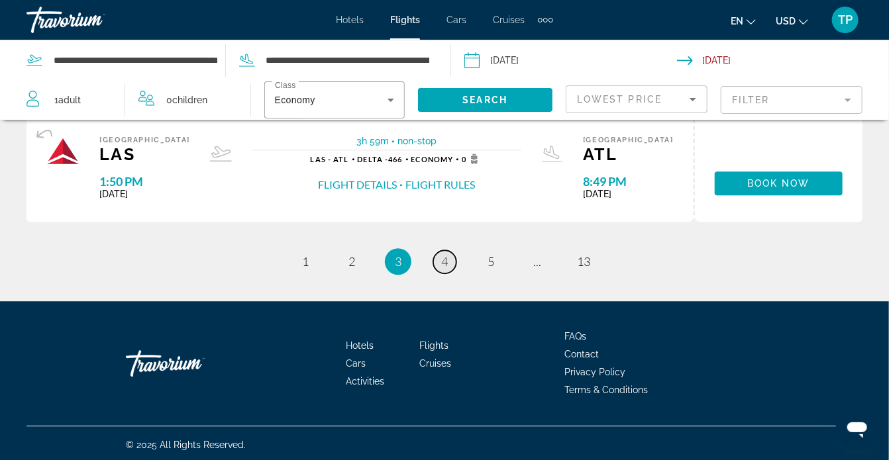
click at [444, 254] on span "4" at bounding box center [444, 261] width 7 height 15
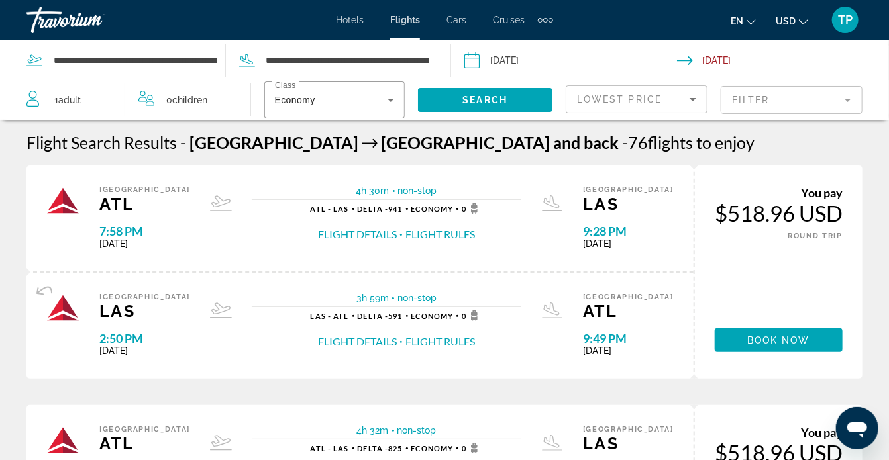
click at [352, 22] on span "Hotels" at bounding box center [350, 20] width 28 height 11
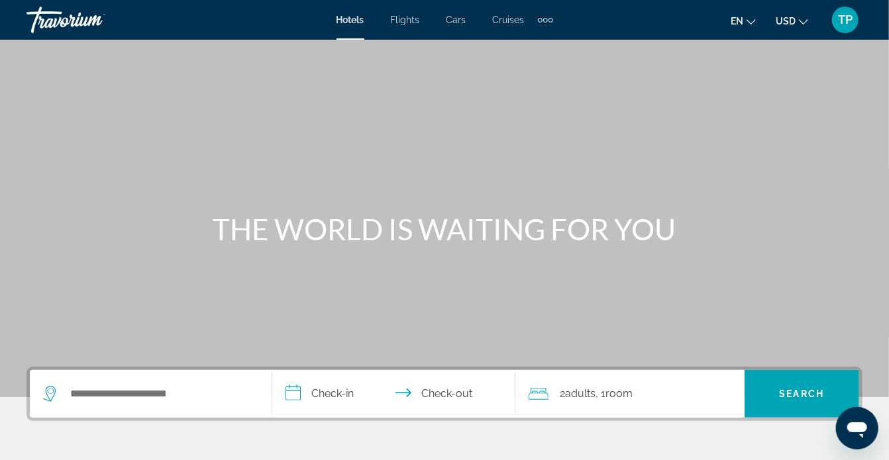
click at [848, 15] on span "TP" at bounding box center [845, 19] width 15 height 13
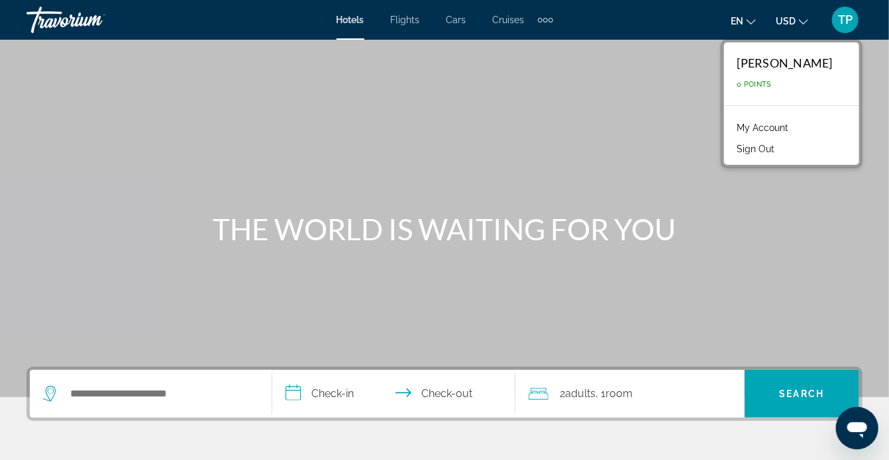
click at [55, 21] on div "Travorium" at bounding box center [92, 20] width 132 height 34
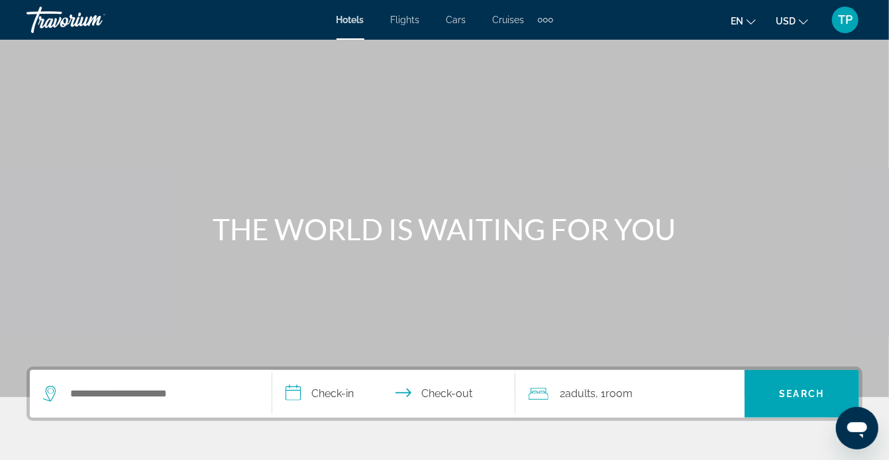
click at [55, 21] on div "Travorium" at bounding box center [92, 20] width 132 height 34
drag, startPoint x: 31, startPoint y: 0, endPoint x: 251, endPoint y: 18, distance: 220.5
click at [251, 18] on div "Hotels Flights Cars Cruises Activities Hotels Flights Cars Cruises Activities e…" at bounding box center [444, 20] width 889 height 34
